Goal: Information Seeking & Learning: Find specific fact

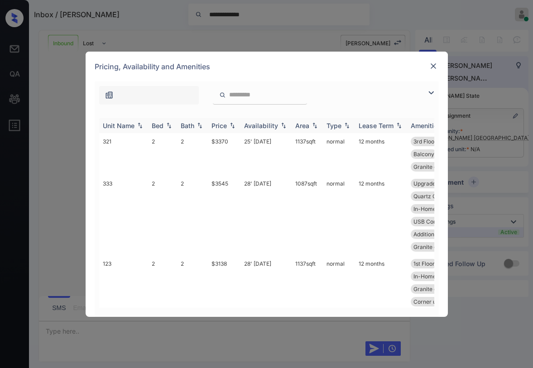
scroll to position [615, 0]
click at [429, 92] on img at bounding box center [431, 92] width 11 height 11
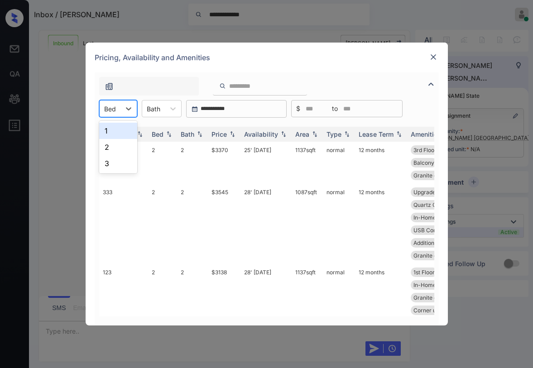
click at [115, 113] on div at bounding box center [110, 109] width 12 height 10
click at [113, 147] on div "2" at bounding box center [118, 147] width 38 height 16
click at [220, 133] on div "Price" at bounding box center [219, 134] width 15 height 8
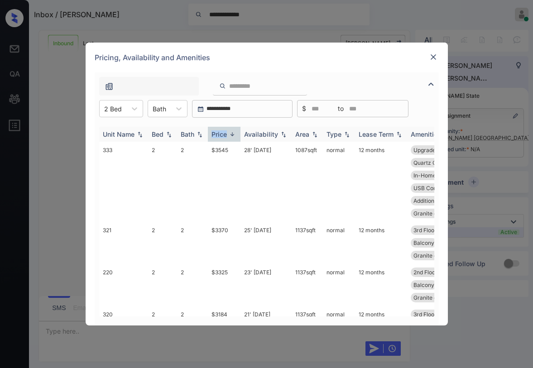
click at [220, 133] on div "Price" at bounding box center [219, 134] width 15 height 8
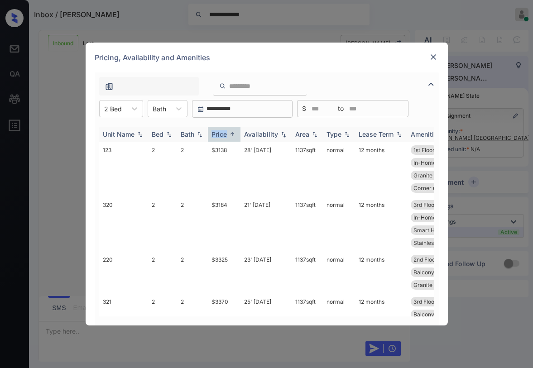
click at [220, 135] on div "Price" at bounding box center [219, 134] width 15 height 8
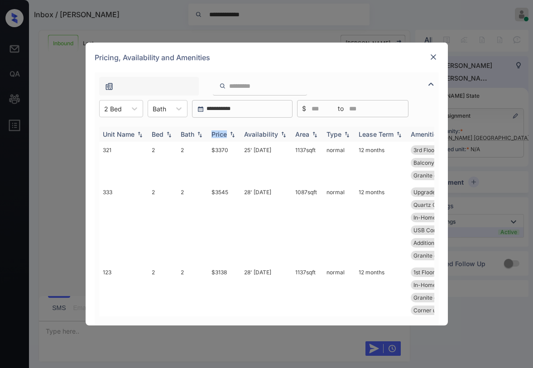
click at [220, 135] on div "Price" at bounding box center [219, 134] width 15 height 8
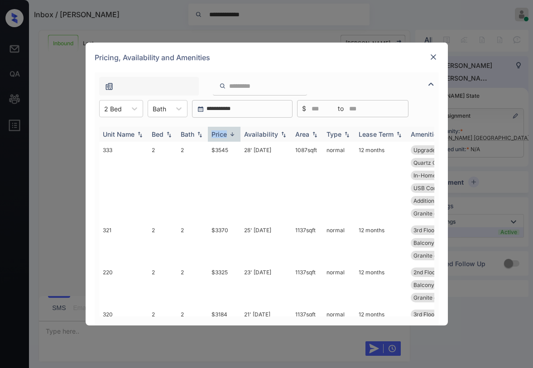
click at [220, 135] on div "Price" at bounding box center [219, 134] width 15 height 8
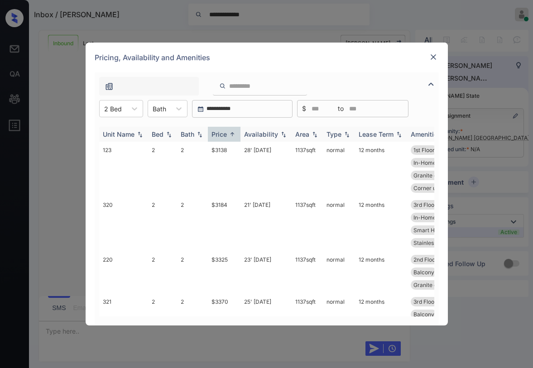
click at [220, 135] on div "Price" at bounding box center [219, 134] width 15 height 8
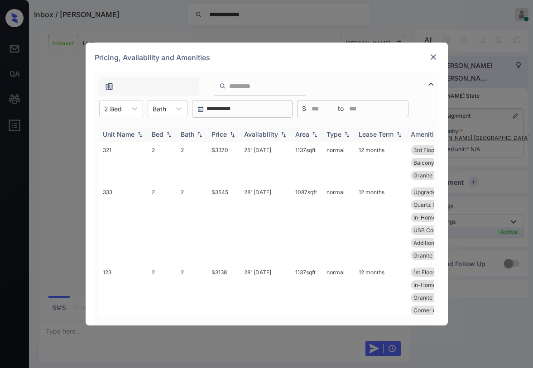
click at [220, 135] on div "Price" at bounding box center [219, 134] width 15 height 8
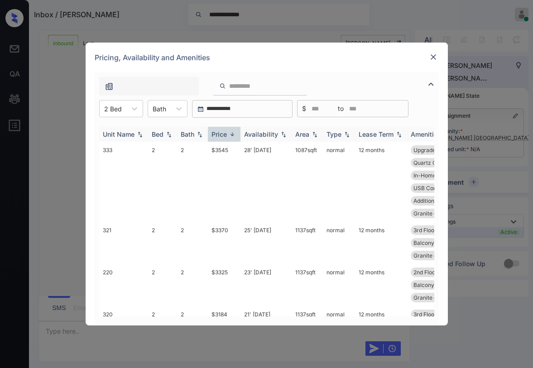
click at [220, 135] on div "Price" at bounding box center [219, 134] width 15 height 8
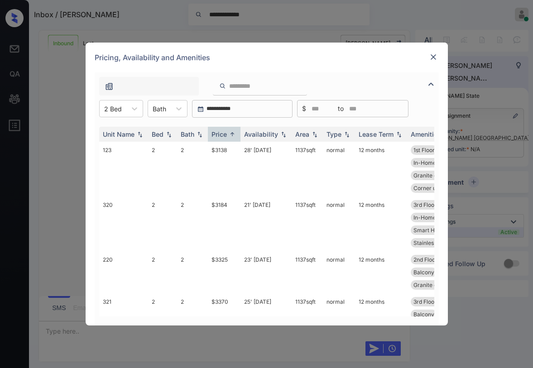
click at [432, 59] on img at bounding box center [433, 57] width 9 height 9
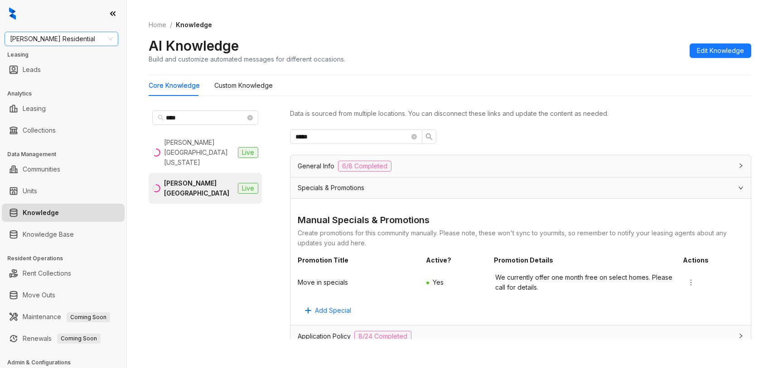
scroll to position [487, 0]
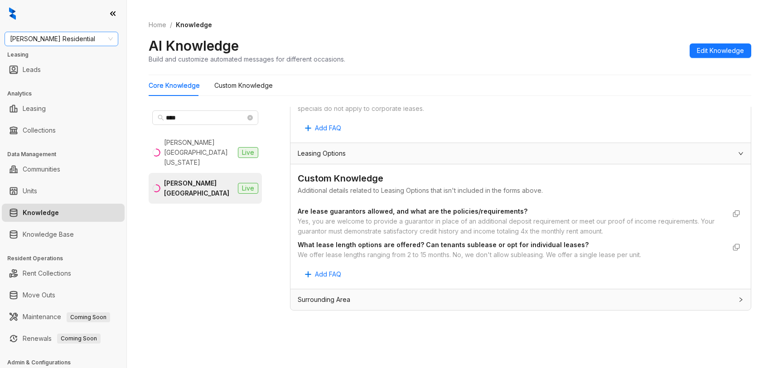
click at [61, 38] on span "[PERSON_NAME] Residential" at bounding box center [61, 39] width 103 height 14
type input "***"
click at [72, 59] on div "SfRent" at bounding box center [61, 57] width 99 height 10
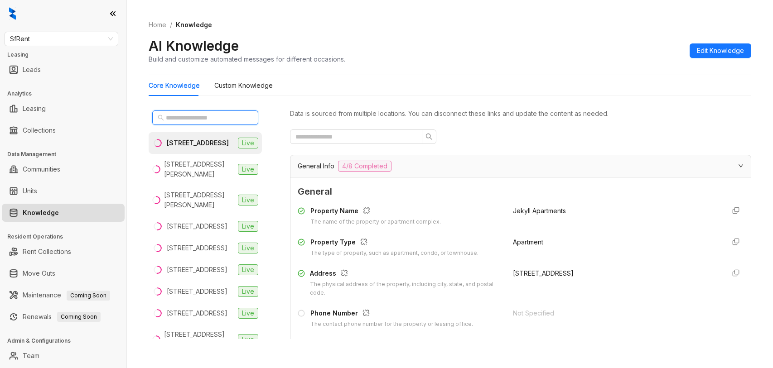
click at [204, 116] on input "text" at bounding box center [206, 118] width 80 height 10
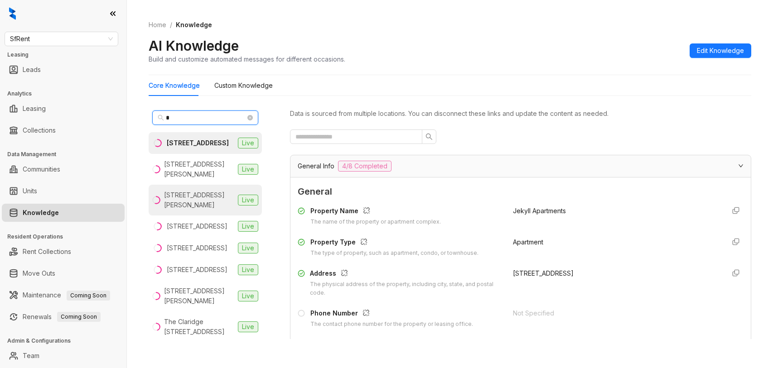
type input "*"
click at [187, 203] on div "1511 Jackson St, Oakland, CA" at bounding box center [199, 200] width 70 height 20
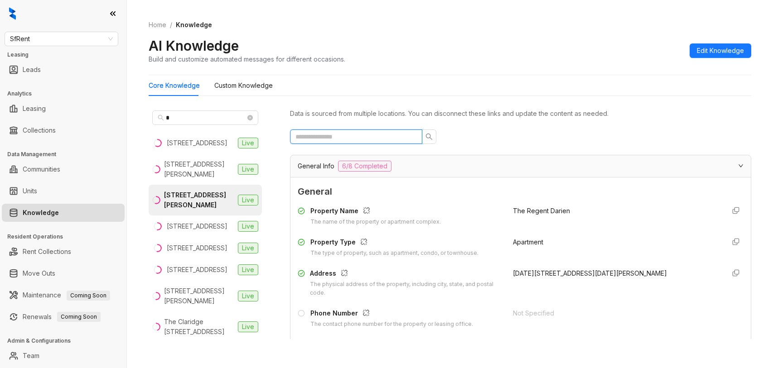
click at [378, 139] on input "text" at bounding box center [352, 137] width 114 height 10
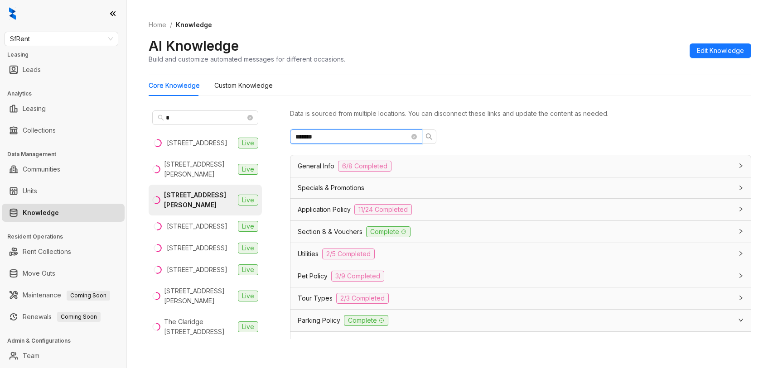
type input "*******"
click at [359, 133] on input "*******" at bounding box center [352, 137] width 114 height 10
